Goal: Task Accomplishment & Management: Manage account settings

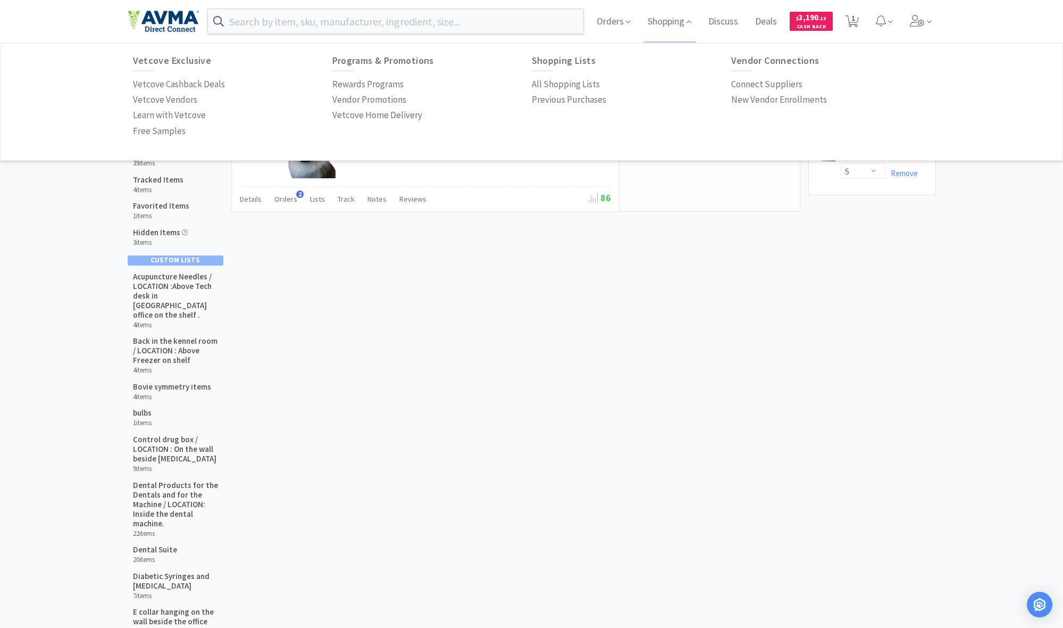
select select "5"
click at [564, 88] on p "All Shopping Lists" at bounding box center [566, 84] width 68 height 14
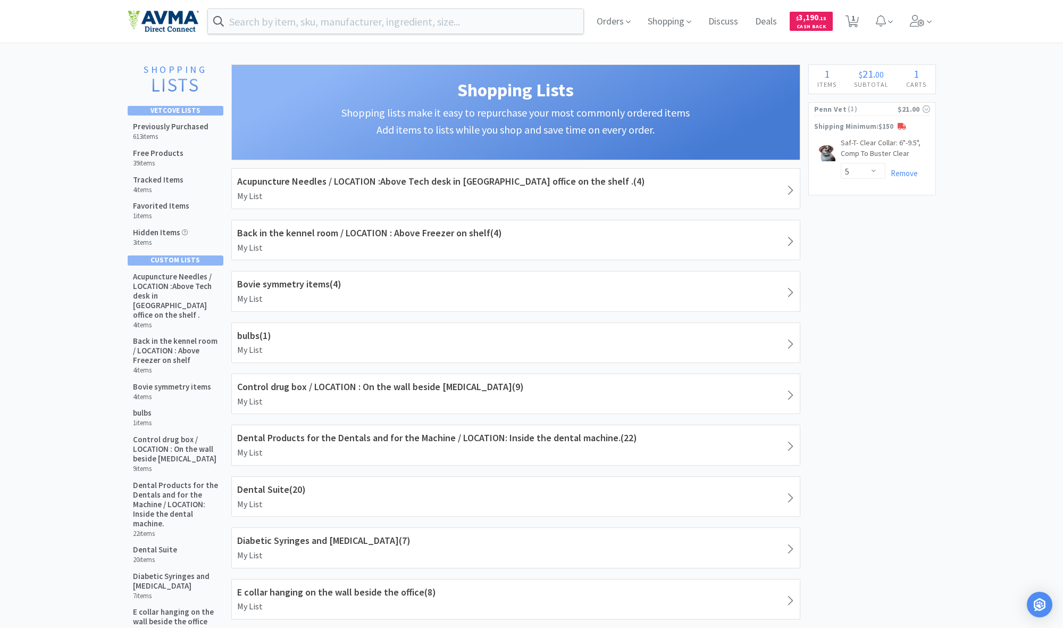
scroll to position [1, 0]
click at [611, 22] on span "Orders" at bounding box center [614, 20] width 43 height 43
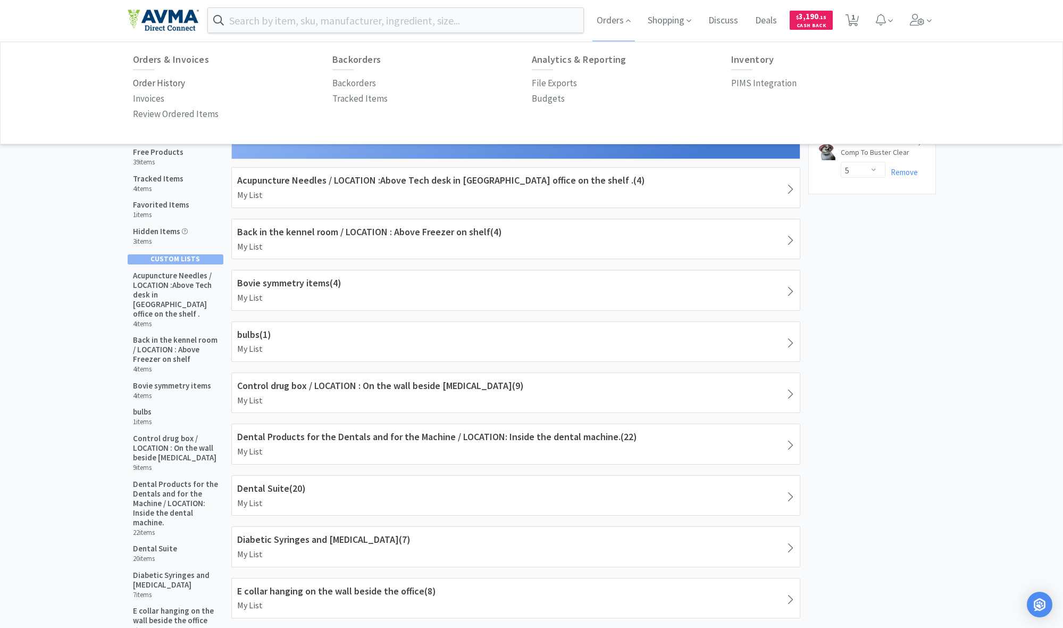
click at [160, 83] on p "Order History" at bounding box center [159, 83] width 52 height 14
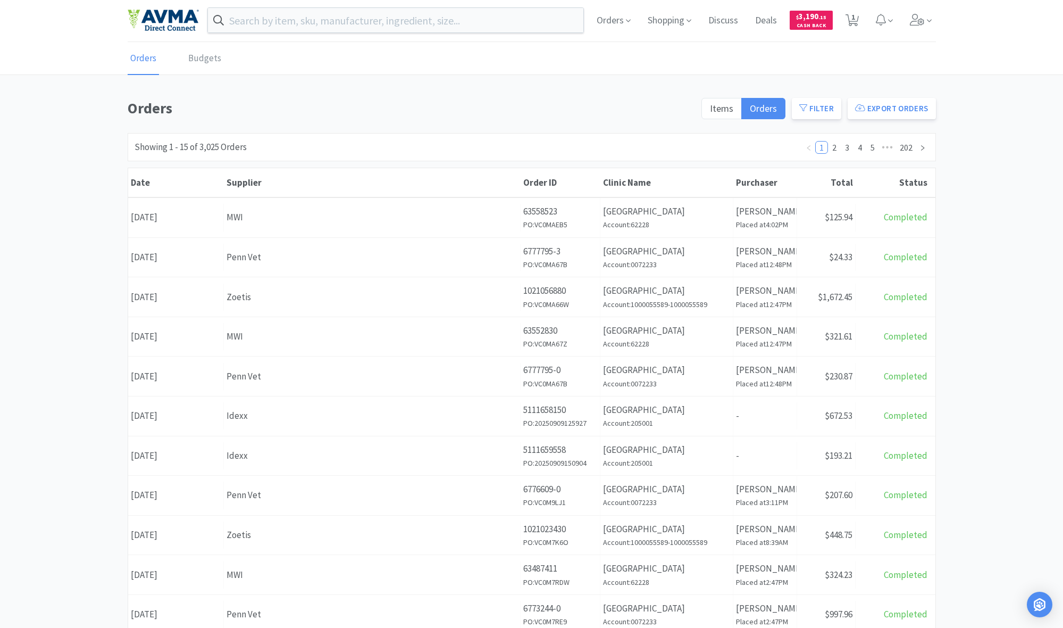
select select "5"
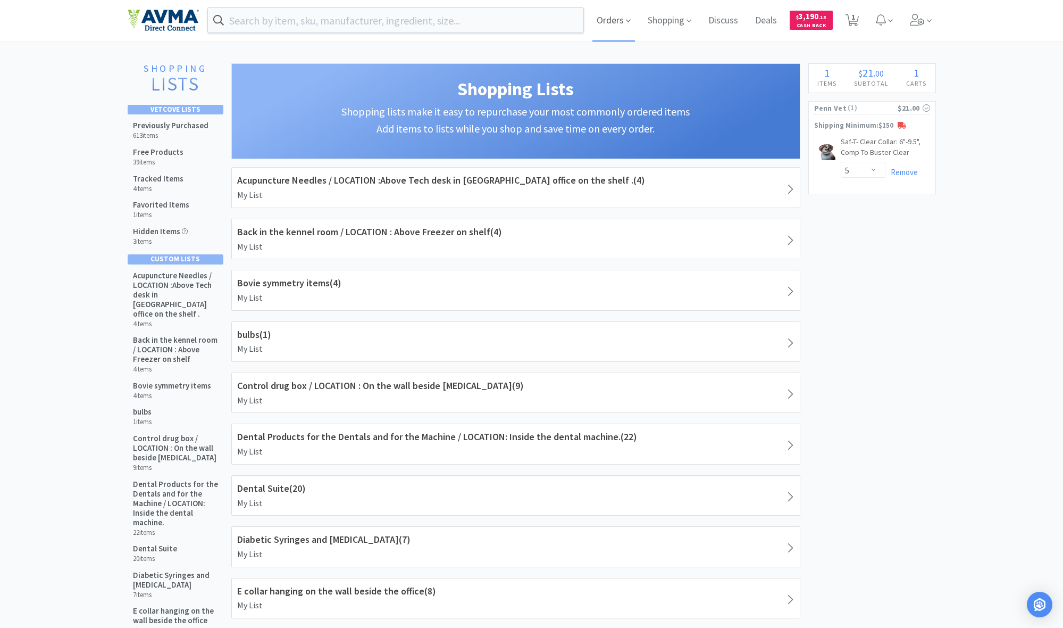
click at [614, 22] on span "Orders" at bounding box center [614, 20] width 43 height 43
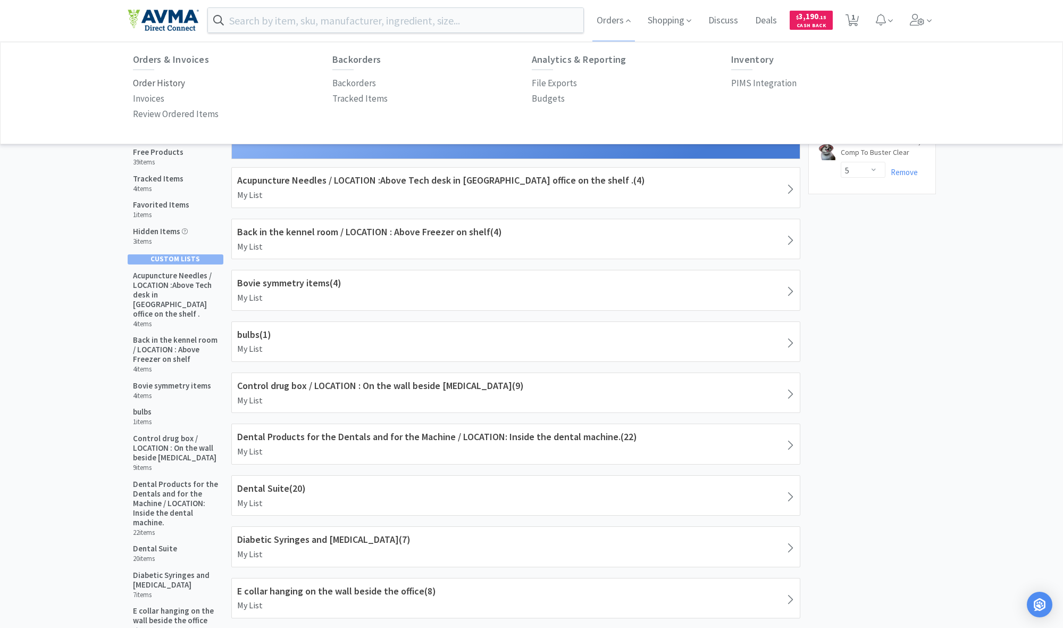
click at [157, 82] on p "Order History" at bounding box center [159, 83] width 52 height 14
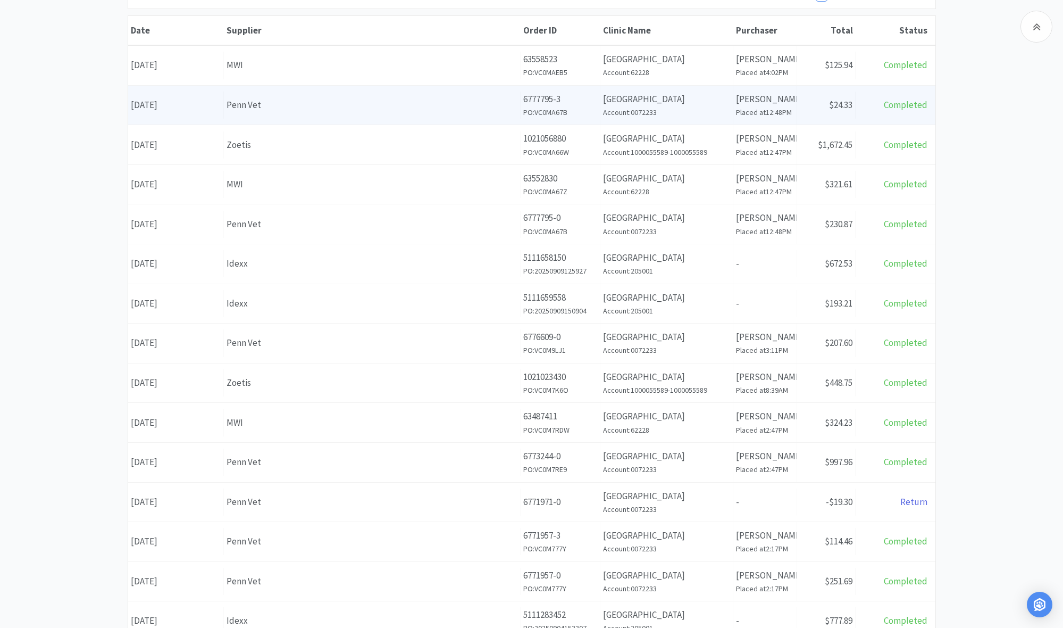
scroll to position [84, 0]
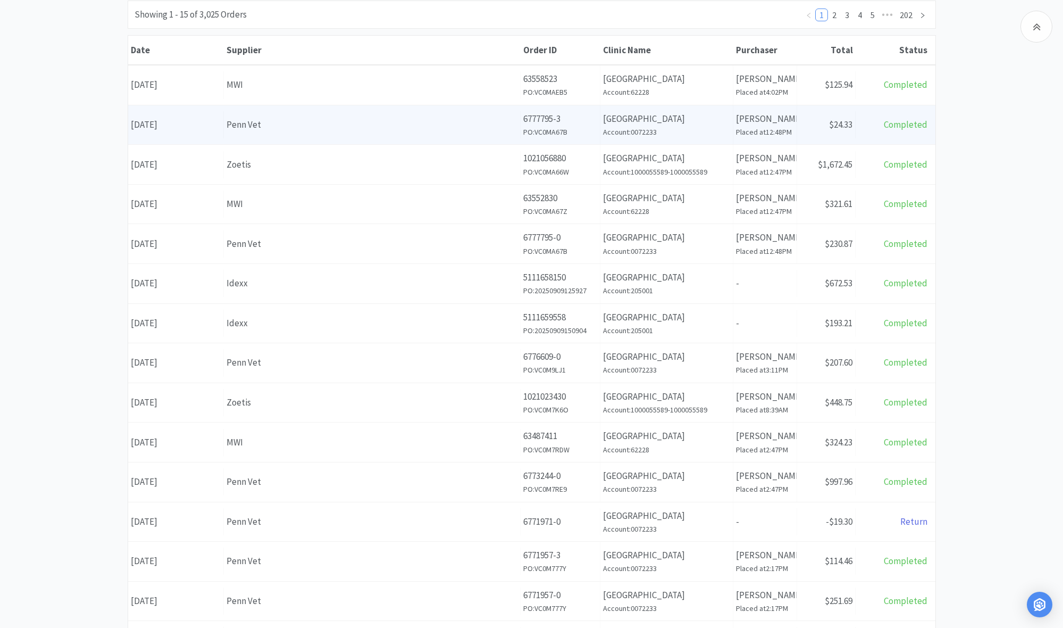
click at [387, 118] on div "Penn Vet" at bounding box center [372, 125] width 291 height 14
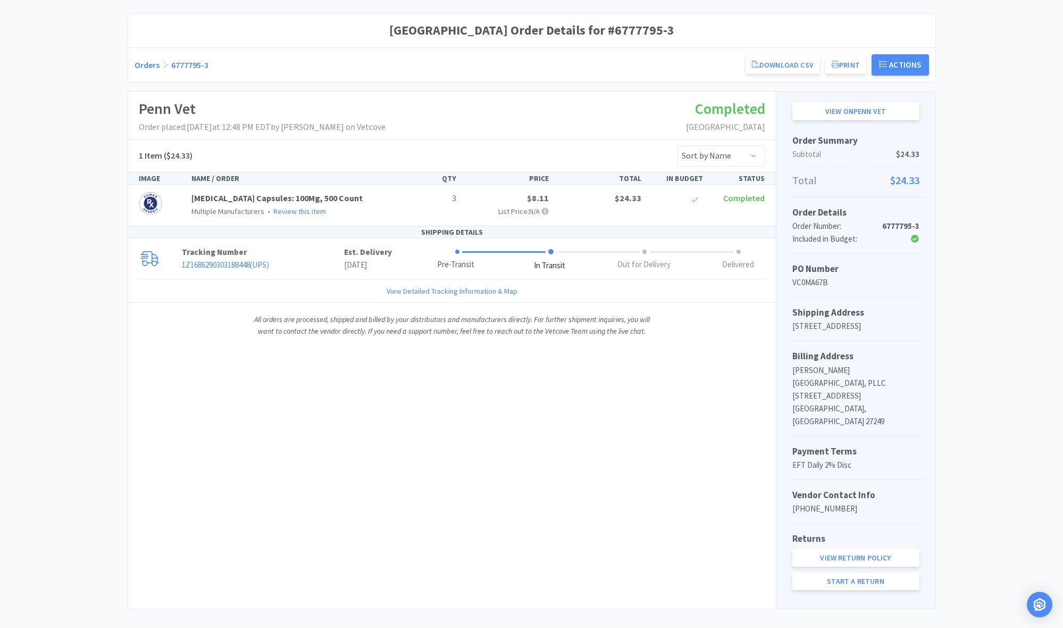
scroll to position [84, 0]
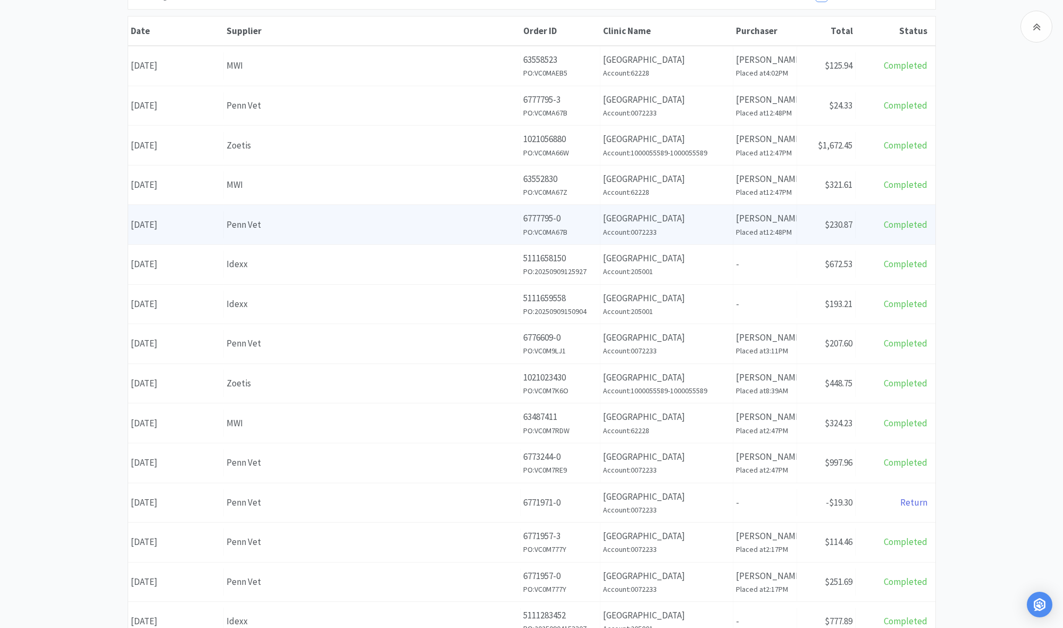
click at [402, 224] on div "Penn Vet" at bounding box center [372, 225] width 291 height 14
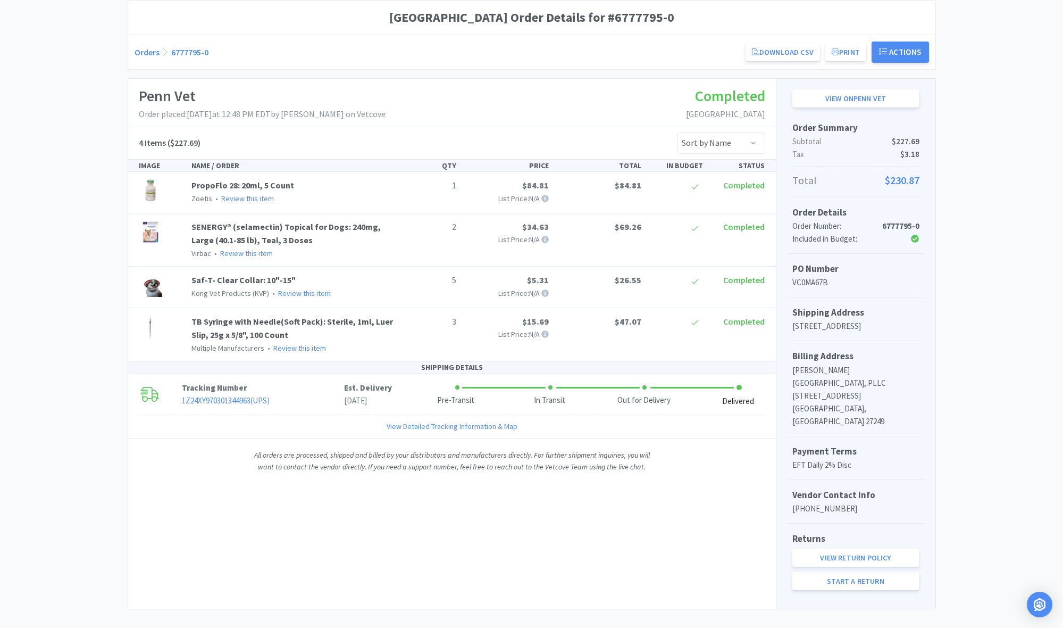
scroll to position [96, 0]
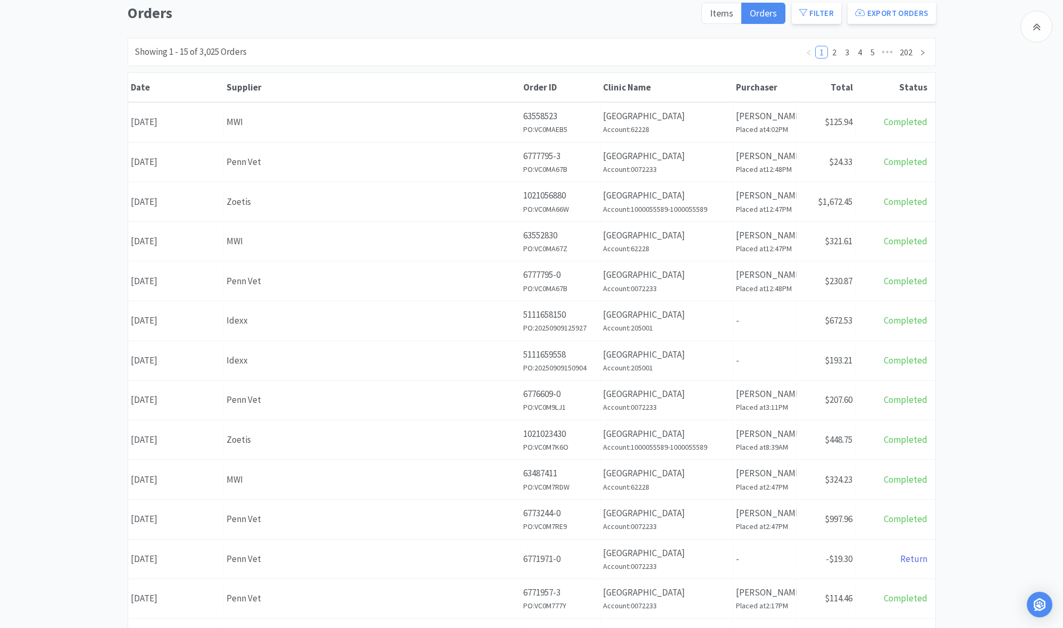
scroll to position [153, 0]
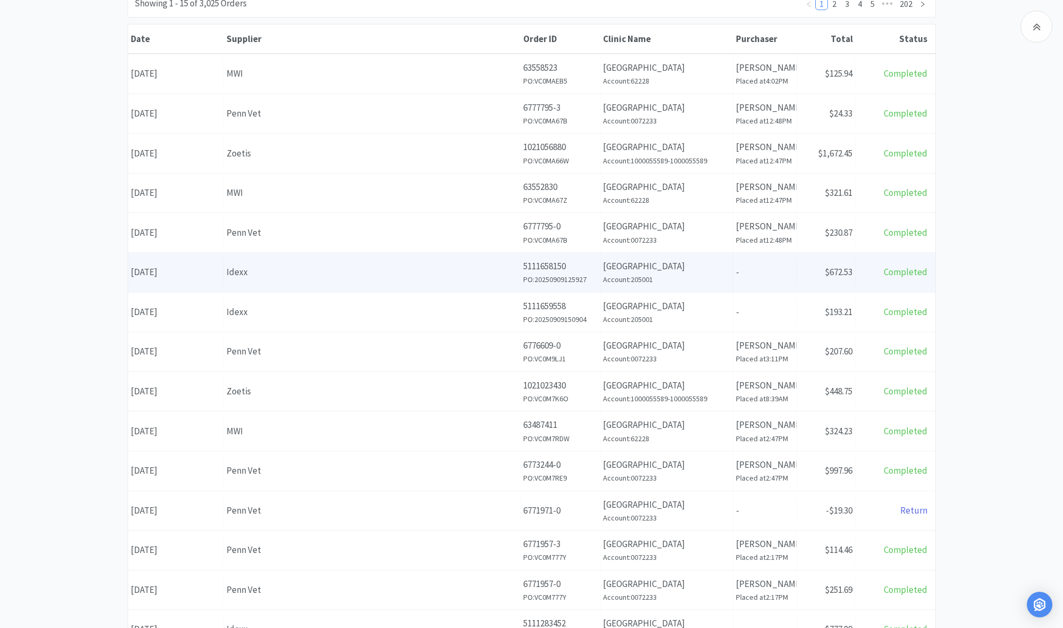
click at [401, 261] on div "Supplier Idexx" at bounding box center [372, 272] width 297 height 27
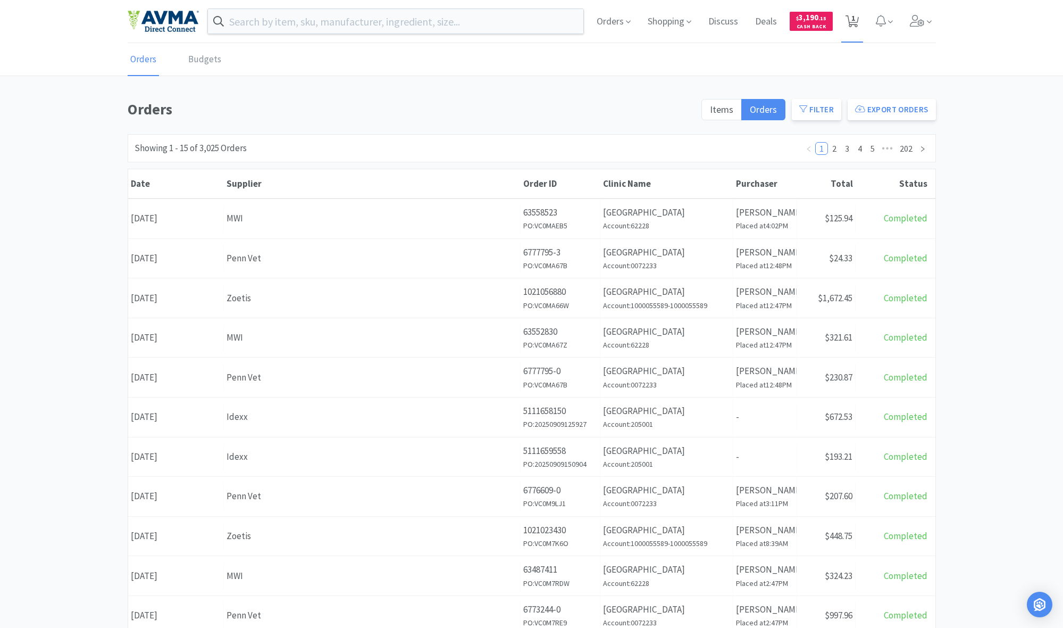
click at [850, 18] on icon at bounding box center [852, 21] width 13 height 12
select select "5"
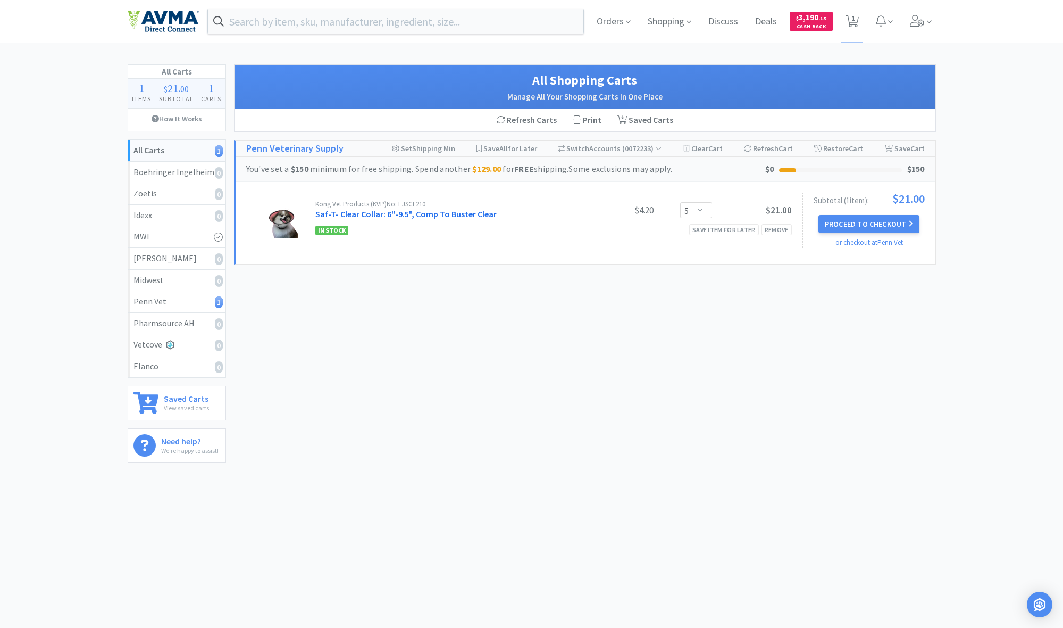
click at [370, 215] on link "Saf-T- Clear Collar: 6"-9.5", Comp To Buster Clear" at bounding box center [405, 214] width 181 height 11
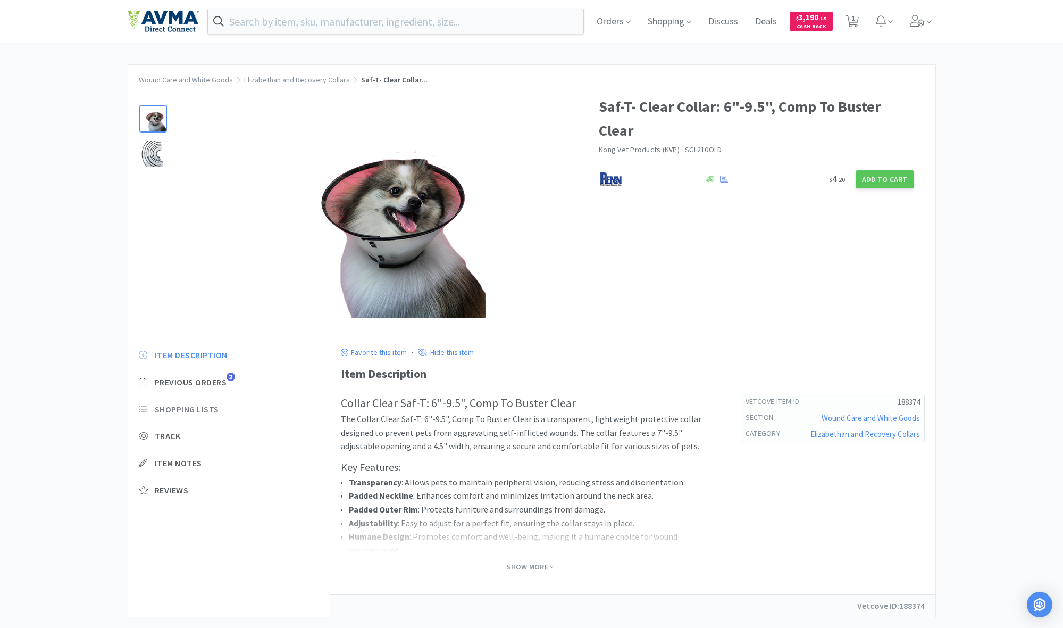
click at [184, 405] on span "Shopping Lists" at bounding box center [187, 409] width 64 height 11
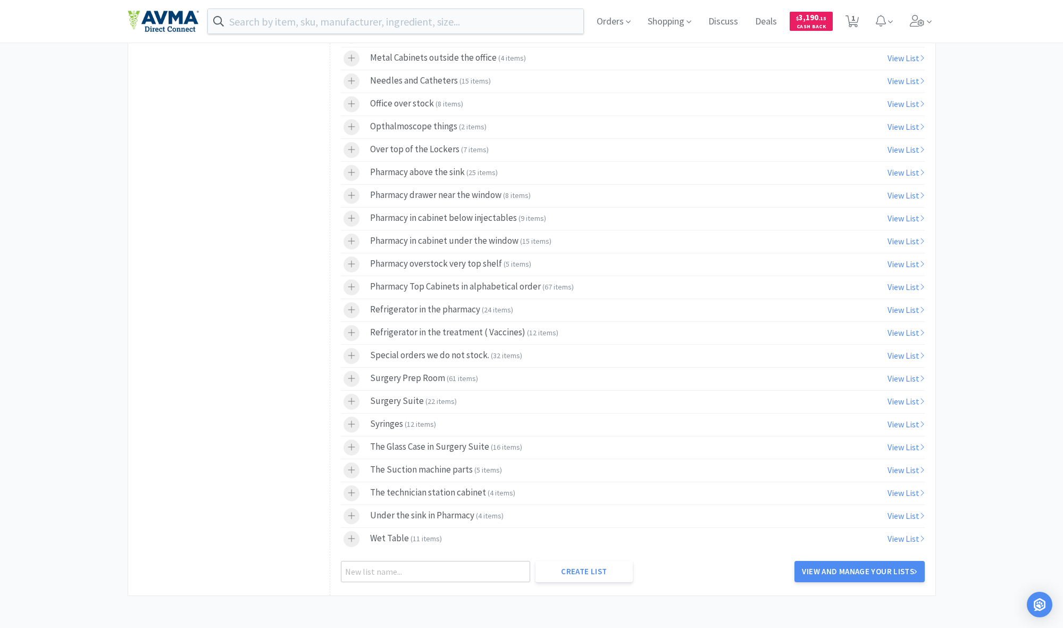
scroll to position [693, 0]
click at [404, 571] on input "text" at bounding box center [435, 571] width 189 height 21
type input "E- Collars"
click at [578, 568] on button "Create List" at bounding box center [584, 571] width 97 height 21
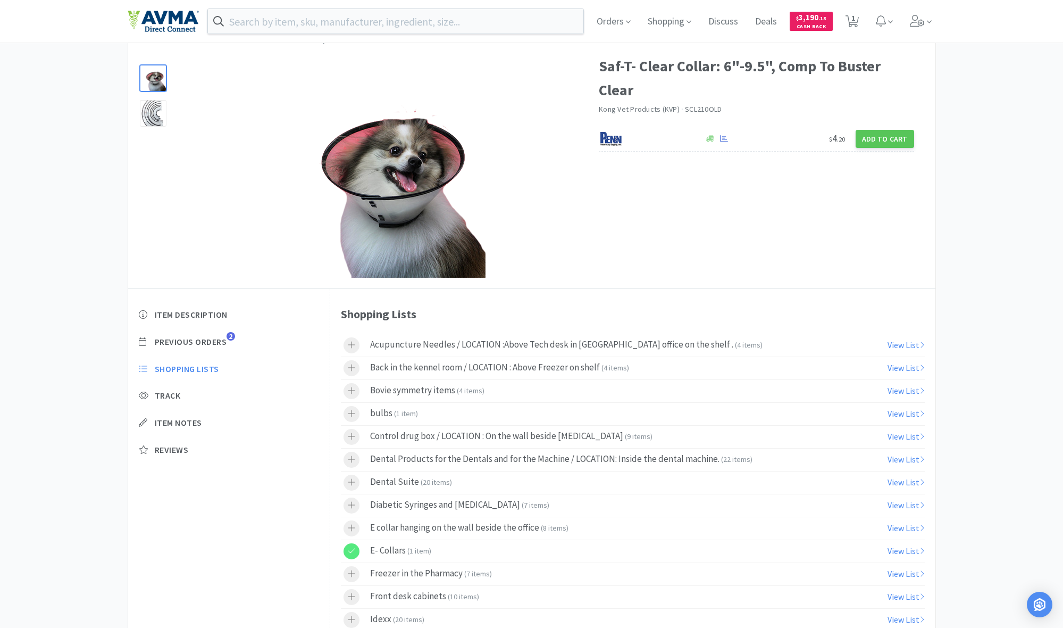
scroll to position [40, 0]
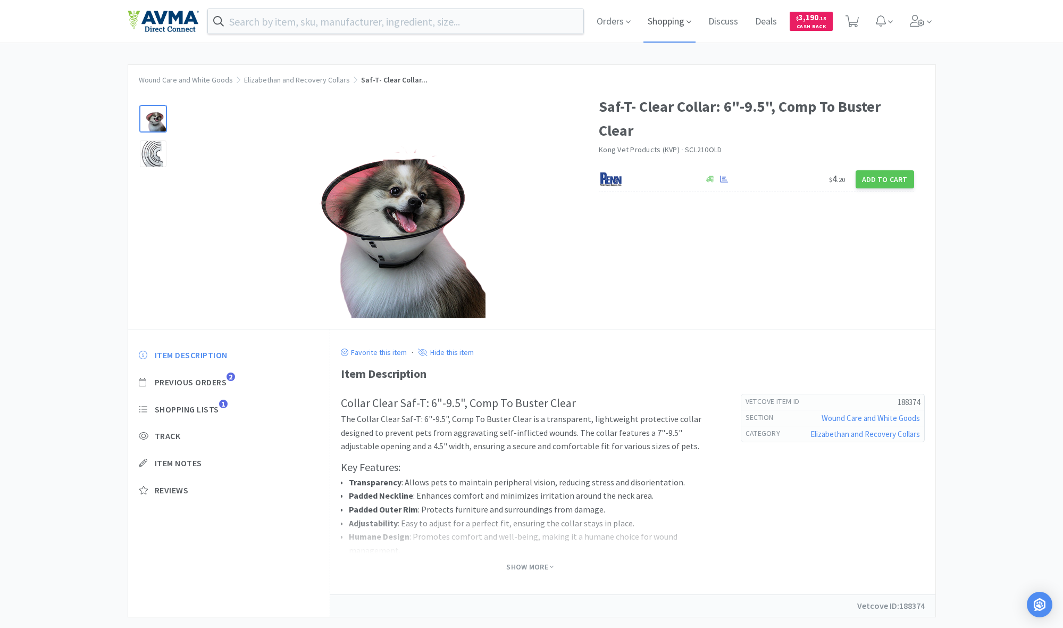
click at [669, 22] on span "Shopping" at bounding box center [670, 21] width 52 height 43
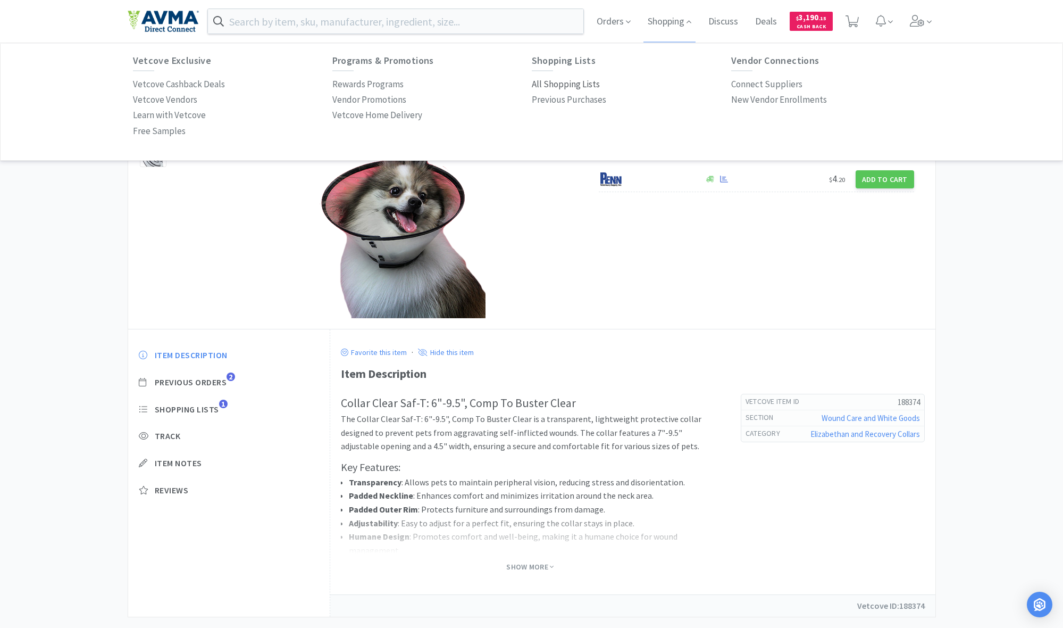
click at [563, 85] on p "All Shopping Lists" at bounding box center [566, 84] width 68 height 14
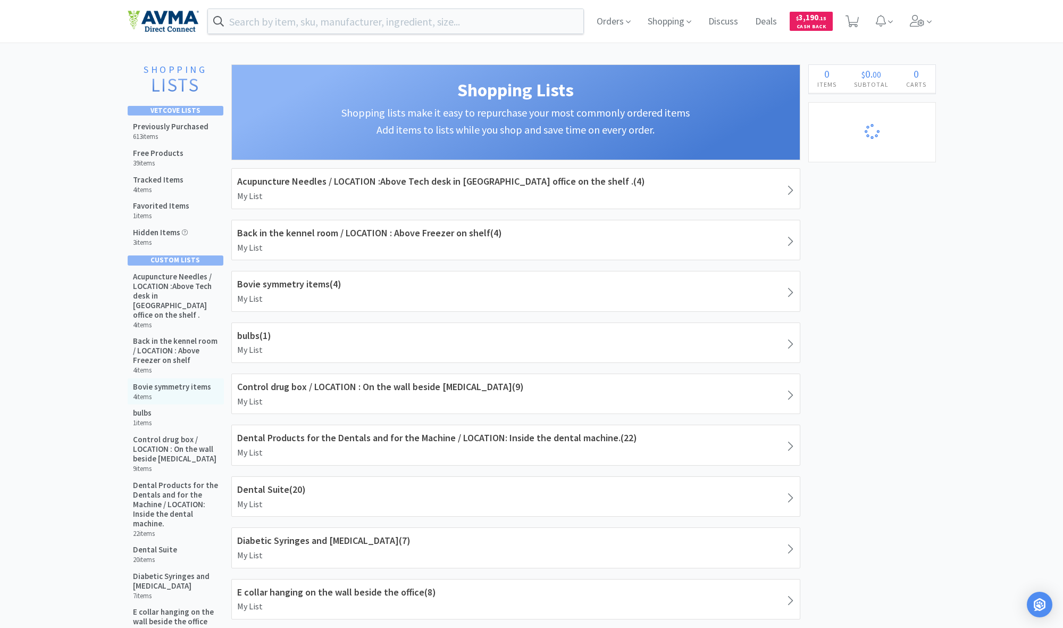
select select "5"
drag, startPoint x: 146, startPoint y: 124, endPoint x: 187, endPoint y: 137, distance: 42.9
click at [146, 124] on h5 "Previously Purchased" at bounding box center [171, 127] width 76 height 10
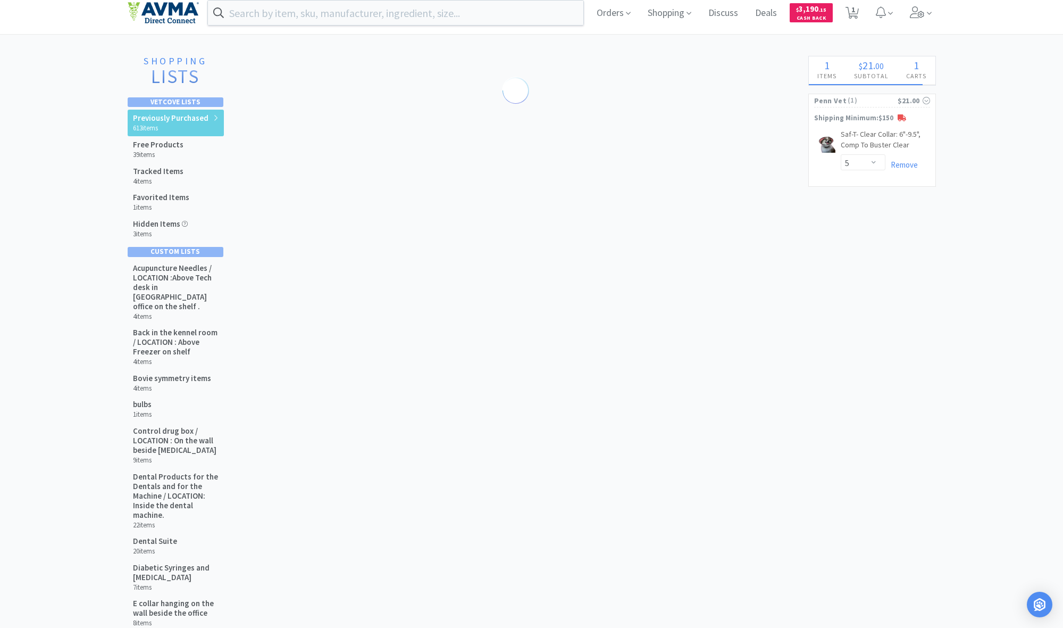
scroll to position [10, 0]
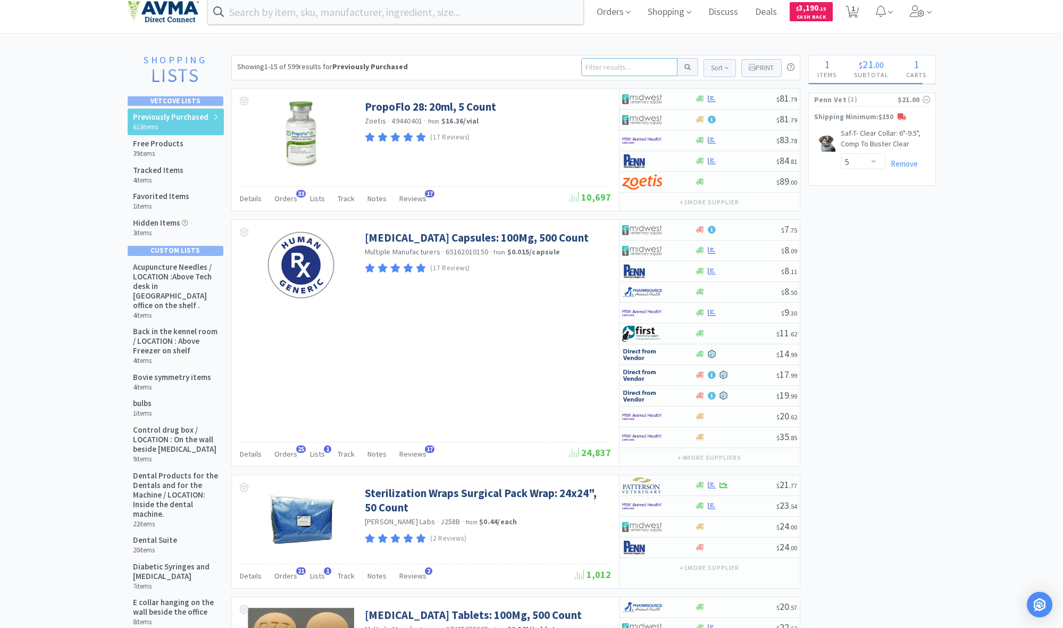
click at [595, 63] on input at bounding box center [629, 67] width 96 height 18
type input "e collars"
click at [686, 67] on button at bounding box center [688, 67] width 21 height 18
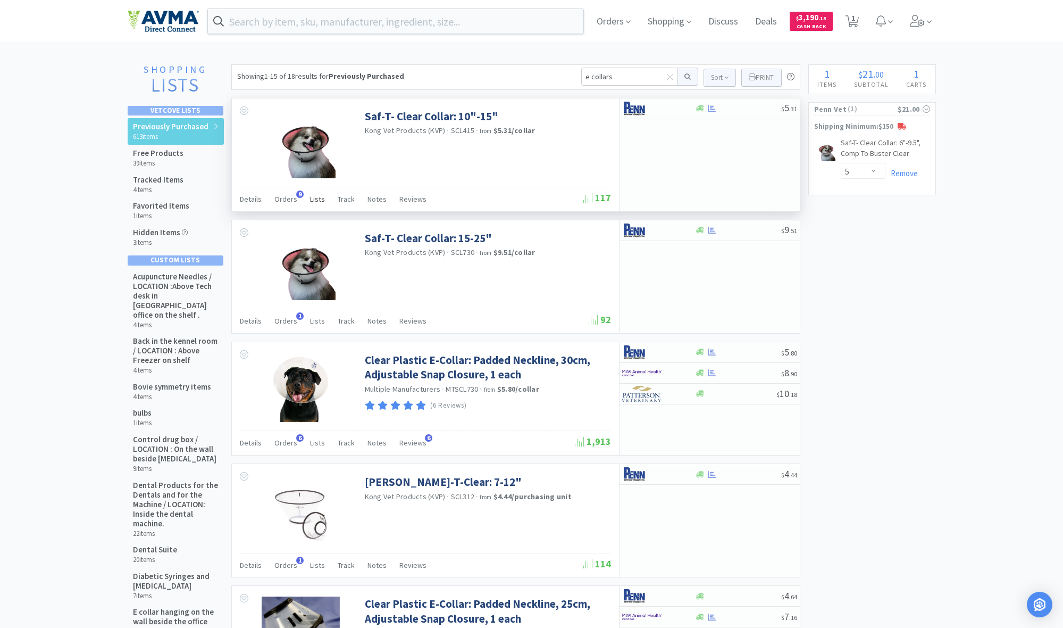
click at [314, 199] on span "Lists" at bounding box center [317, 199] width 15 height 10
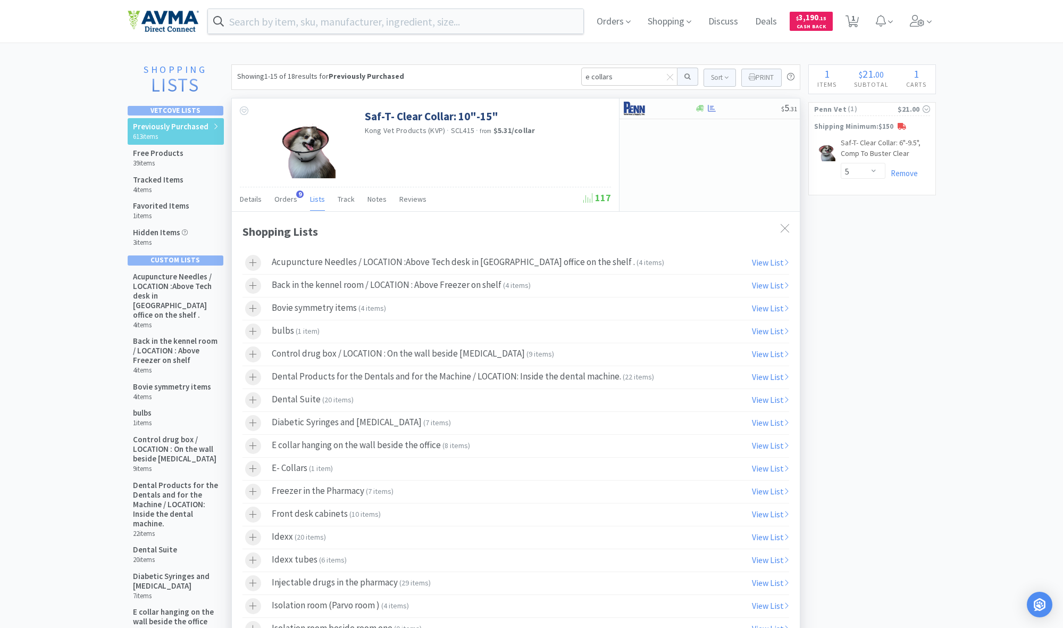
click at [465, 160] on div "Saf-T- Clear Collar: 10"-15" Kong Vet Products (KVP) · SCL415 · from $5.31 / co…" at bounding box center [425, 142] width 387 height 88
